Goal: Task Accomplishment & Management: Manage account settings

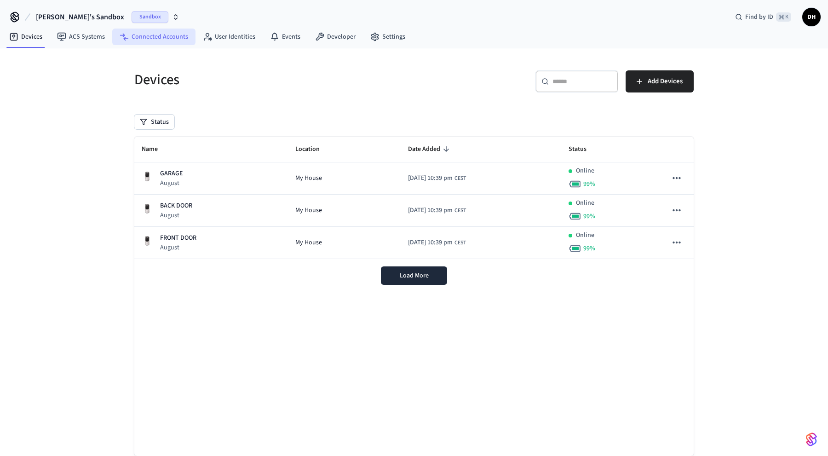
click at [170, 36] on link "Connected Accounts" at bounding box center [153, 37] width 83 height 17
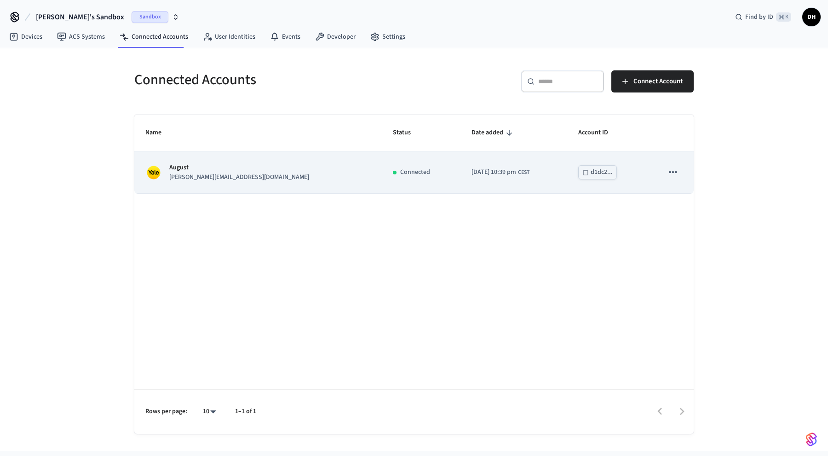
click at [664, 173] on button "sticky table" at bounding box center [673, 171] width 19 height 19
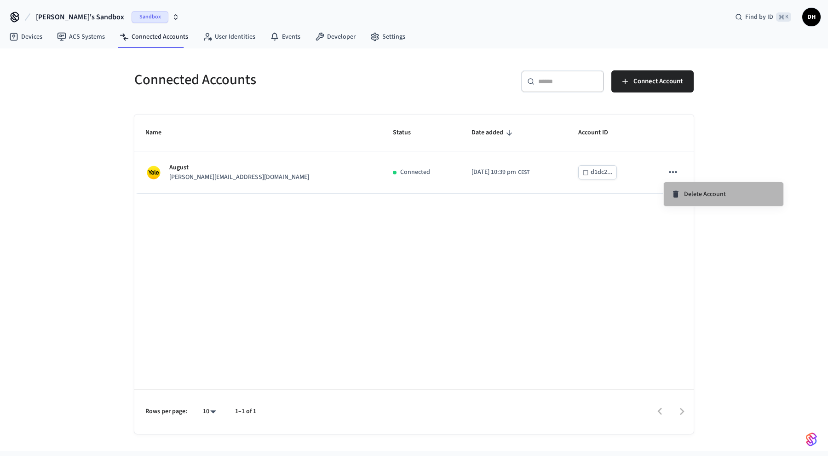
click at [675, 192] on icon at bounding box center [676, 194] width 6 height 7
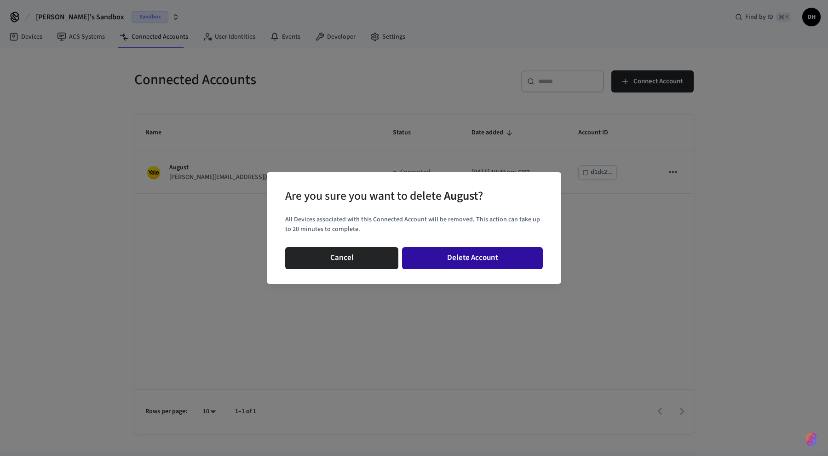
click at [479, 257] on button "Delete Account" at bounding box center [472, 258] width 141 height 22
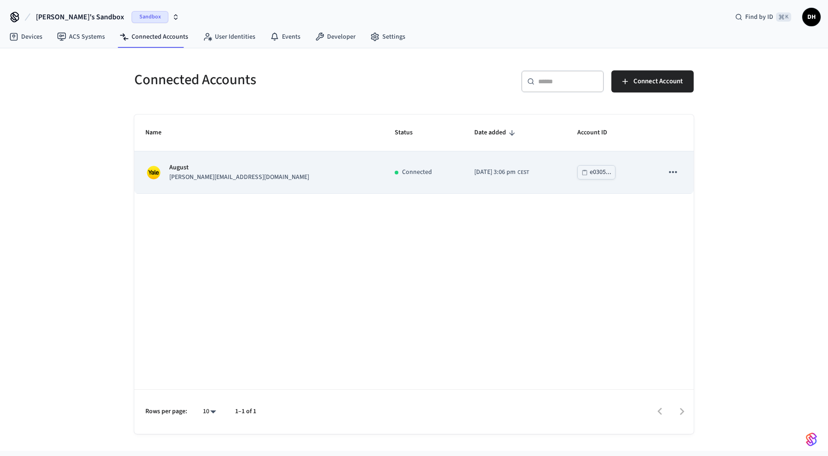
click at [669, 173] on icon "sticky table" at bounding box center [673, 172] width 12 height 12
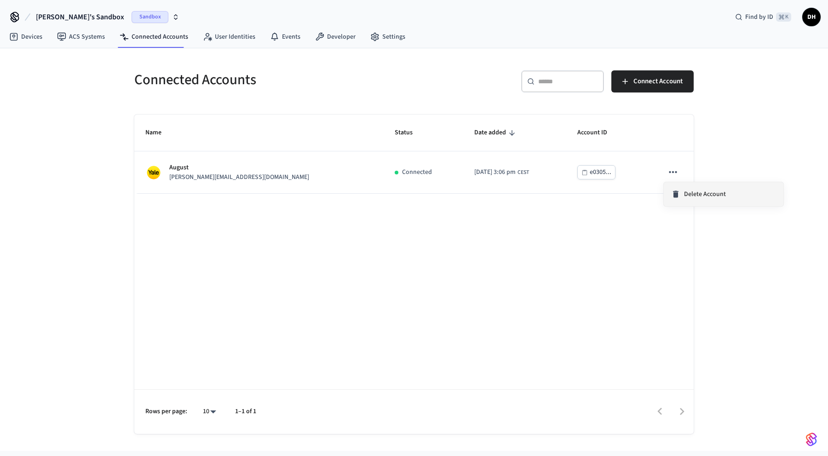
click at [684, 197] on span "Delete Account" at bounding box center [705, 194] width 42 height 9
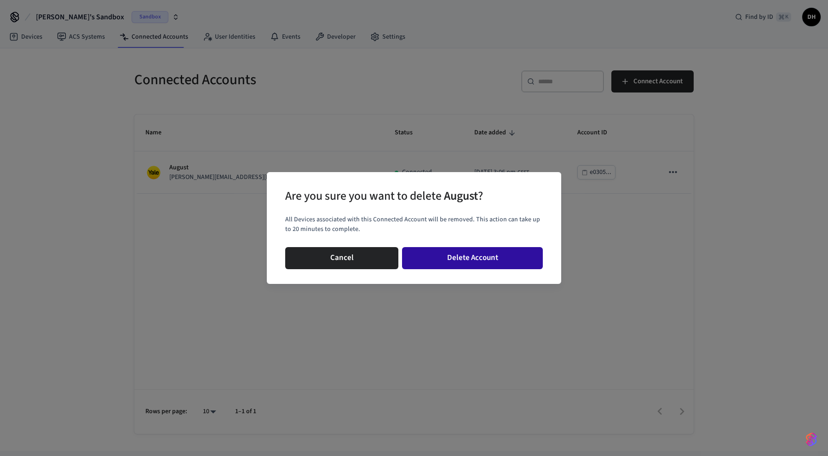
click at [450, 258] on button "Delete Account" at bounding box center [472, 258] width 141 height 22
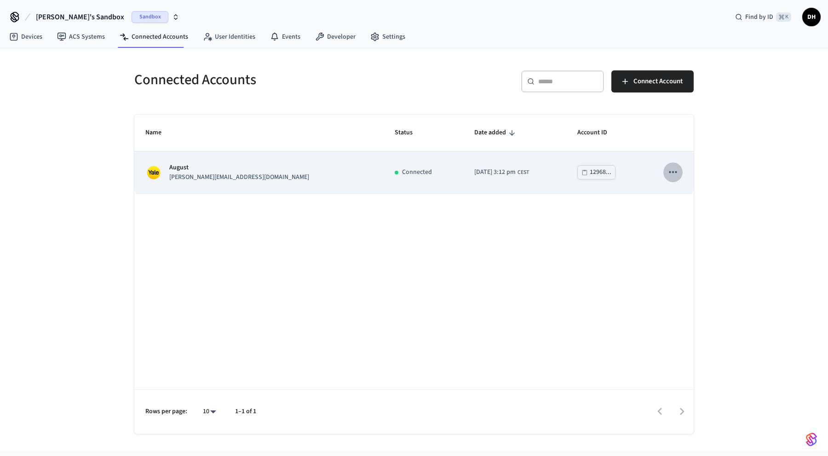
click at [670, 171] on icon "sticky table" at bounding box center [673, 172] width 12 height 12
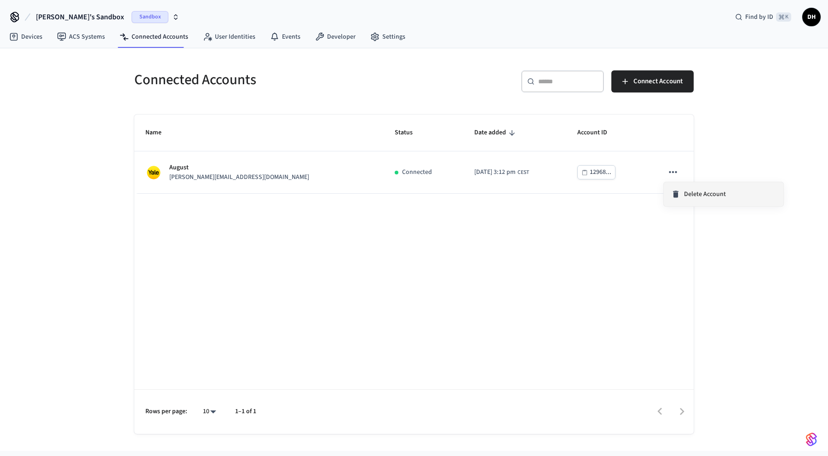
click at [675, 189] on li "Delete Account" at bounding box center [724, 194] width 120 height 24
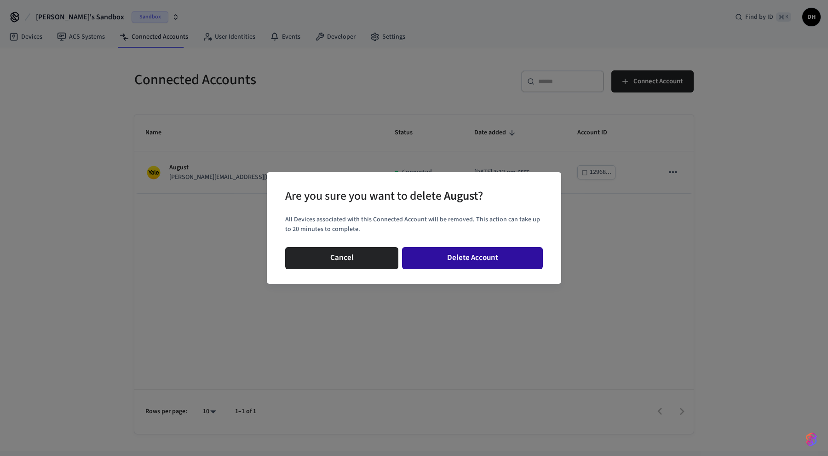
click at [506, 262] on button "Delete Account" at bounding box center [472, 258] width 141 height 22
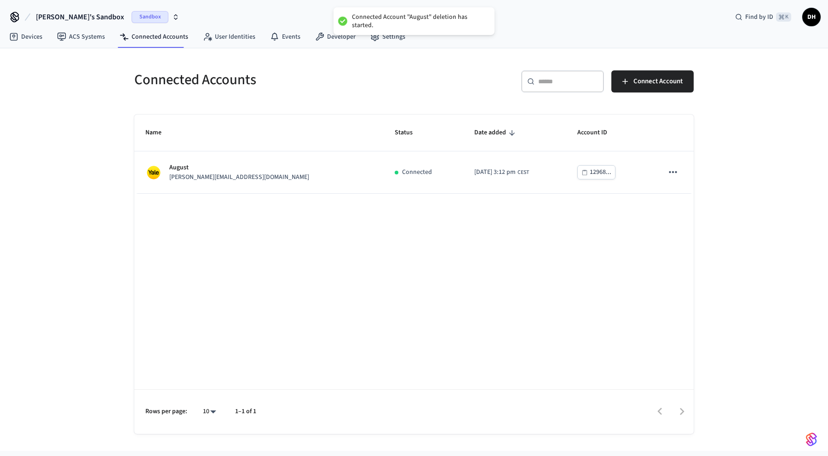
click at [350, 1] on div "Connected Account "August" deletion has started. [PERSON_NAME]'s Sandbox Sandbo…" at bounding box center [414, 225] width 828 height 451
